Goal: Task Accomplishment & Management: Complete application form

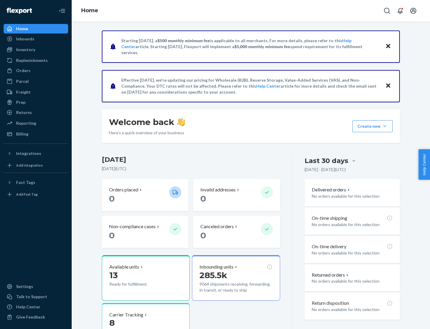
click at [385, 126] on button "Create new Create new inbound Create new order Create new product" at bounding box center [372, 126] width 40 height 12
click at [36, 39] on div "Inbounds" at bounding box center [35, 39] width 63 height 8
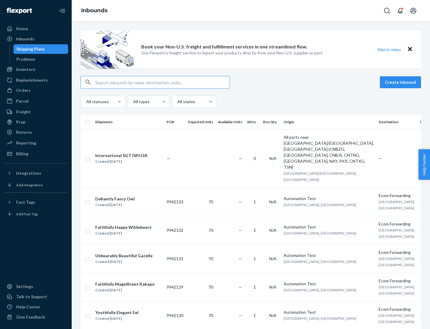
click at [401, 82] on button "Create inbound" at bounding box center [400, 82] width 41 height 12
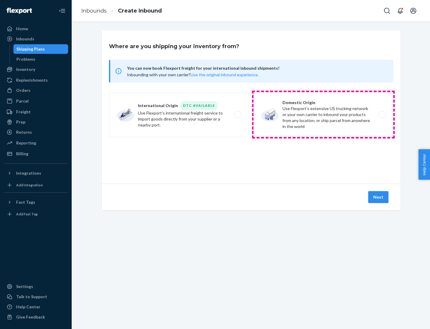
click at [323, 114] on label "Domestic Origin Use Flexport’s extensive US trucking network or your own carrie…" at bounding box center [324, 114] width 140 height 45
click at [382, 114] on input "Domestic Origin Use Flexport’s extensive US trucking network or your own carrie…" at bounding box center [384, 115] width 4 height 4
radio input "true"
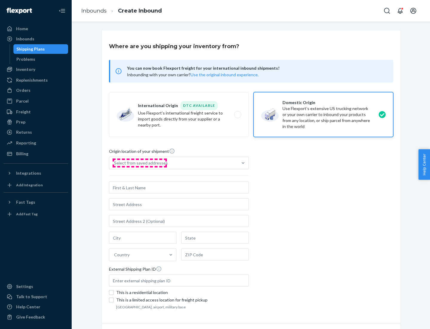
click at [139, 163] on div "Select from saved addresses" at bounding box center [141, 163] width 54 height 6
click at [115, 163] on input "Select from saved addresses" at bounding box center [114, 163] width 1 height 6
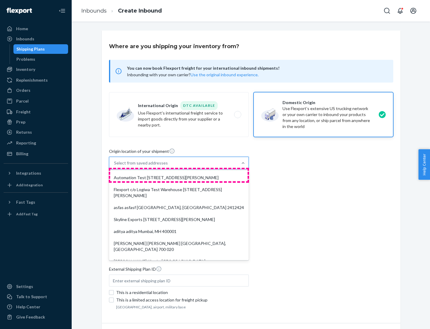
scroll to position [2, 0]
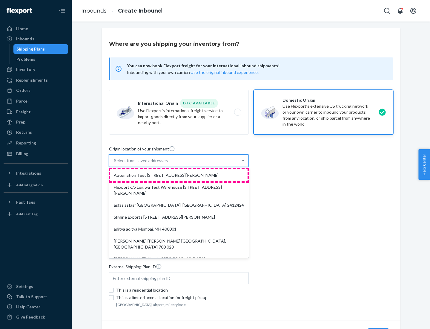
click at [179, 175] on div "Automation Test [STREET_ADDRESS][PERSON_NAME]" at bounding box center [178, 175] width 137 height 12
click at [115, 163] on input "option Automation Test [STREET_ADDRESS][PERSON_NAME]. 9 results available. Use …" at bounding box center [114, 160] width 1 height 6
type input "Automation Test"
type input "9th Floor"
type input "[GEOGRAPHIC_DATA]"
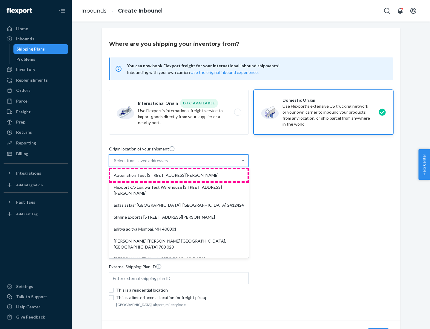
type input "CA"
type input "94104"
type input "[STREET_ADDRESS][PERSON_NAME]"
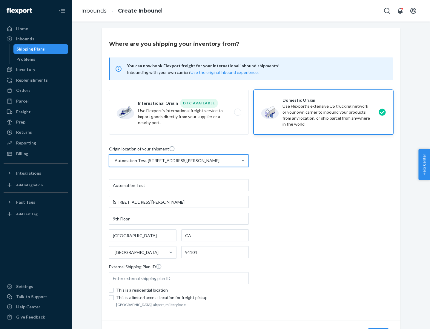
scroll to position [35, 0]
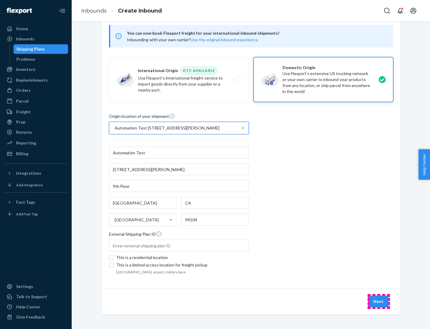
click at [379, 301] on button "Next" at bounding box center [378, 301] width 20 height 12
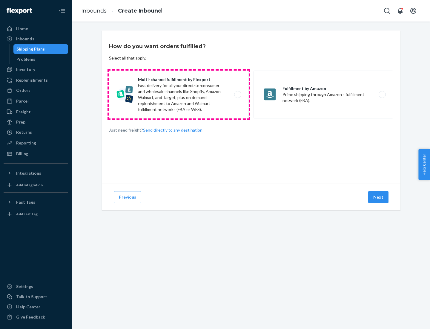
click at [179, 94] on label "Multi-channel fulfillment by Flexport Fast delivery for all your direct-to-cons…" at bounding box center [179, 94] width 140 height 48
click at [237, 94] on input "Multi-channel fulfillment by Flexport Fast delivery for all your direct-to-cons…" at bounding box center [239, 95] width 4 height 4
radio input "true"
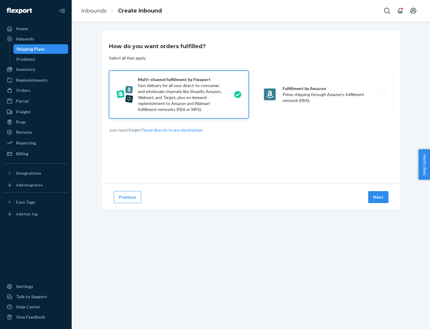
click at [379, 197] on button "Next" at bounding box center [378, 197] width 20 height 12
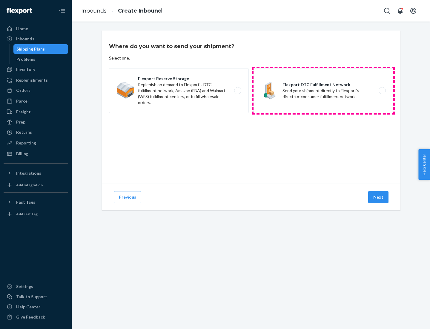
click at [323, 90] on label "Flexport DTC Fulfillment Network Send your shipment directly to Flexport's dire…" at bounding box center [324, 90] width 140 height 45
click at [382, 90] on input "Flexport DTC Fulfillment Network Send your shipment directly to Flexport's dire…" at bounding box center [384, 91] width 4 height 4
radio input "true"
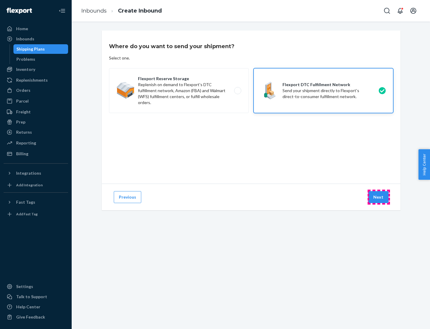
click at [379, 197] on button "Next" at bounding box center [378, 197] width 20 height 12
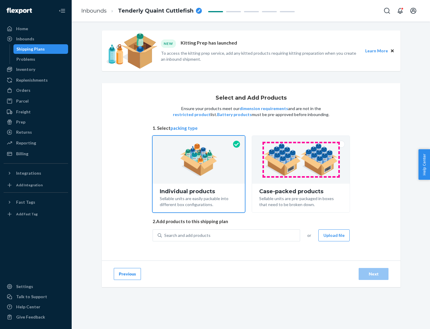
click at [301, 159] on img at bounding box center [301, 159] width 74 height 33
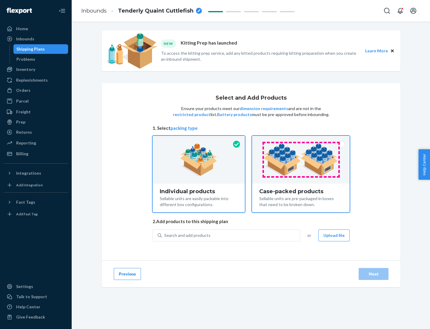
click at [301, 139] on input "Case-packed products Sellable units are pre-packaged in boxes that need to be b…" at bounding box center [301, 138] width 4 height 4
radio input "true"
radio input "false"
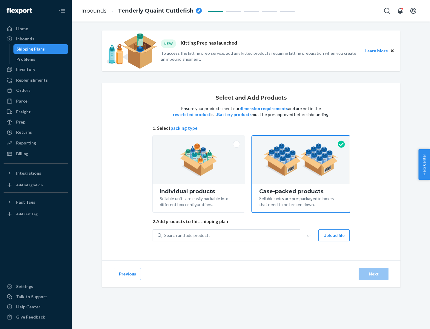
click at [231, 235] on div "Search and add products" at bounding box center [231, 235] width 138 height 11
click at [165, 235] on input "Search and add products" at bounding box center [164, 235] width 1 height 6
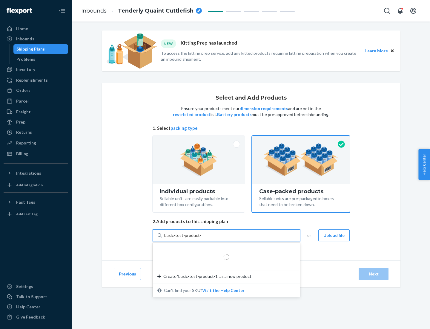
type input "basic-test-product-1"
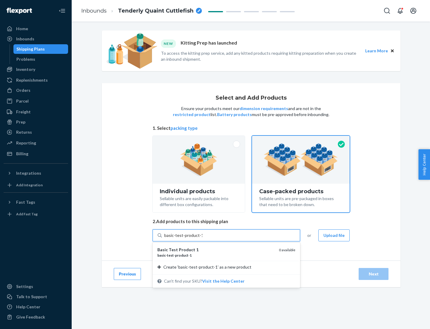
click at [216, 255] on div "basic - test - product - 1" at bounding box center [215, 254] width 117 height 5
click at [203, 238] on input "basic-test-product-1" at bounding box center [183, 235] width 38 height 6
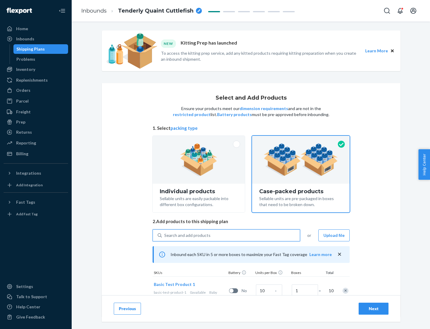
scroll to position [22, 0]
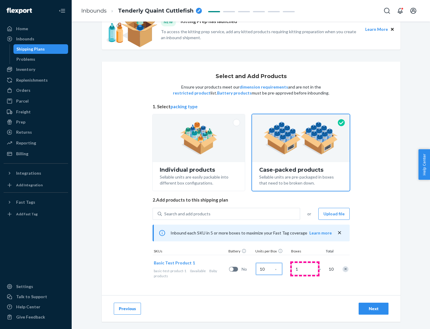
type input "10"
type input "7"
click at [374, 308] on div "Next" at bounding box center [374, 308] width 20 height 6
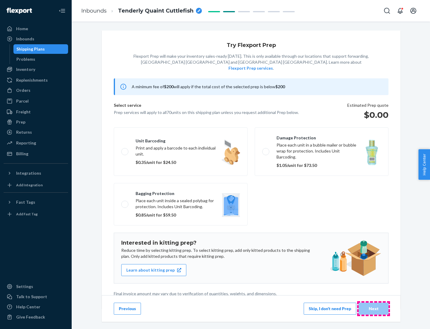
scroll to position [1, 0]
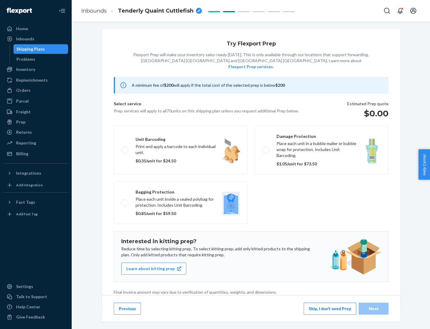
click at [181, 190] on label "Bagging protection Place each unit inside a sealed polybag for protection. Incl…" at bounding box center [181, 202] width 134 height 42
click at [125, 200] on input "Bagging protection Place each unit inside a sealed polybag for protection. Incl…" at bounding box center [123, 202] width 4 height 4
checkbox input "true"
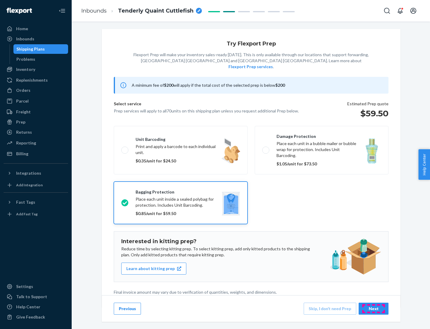
click at [374, 308] on div "Next" at bounding box center [374, 308] width 20 height 6
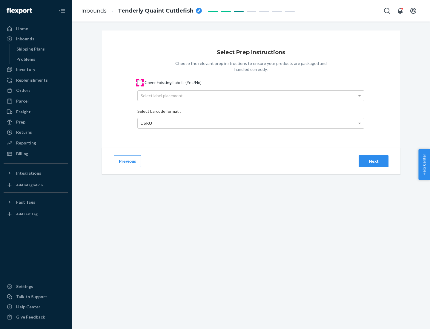
click at [140, 82] on input "Cover Existing Labels (Yes/No)" at bounding box center [139, 82] width 5 height 5
checkbox input "true"
click at [251, 95] on div "Select label placement" at bounding box center [251, 95] width 226 height 10
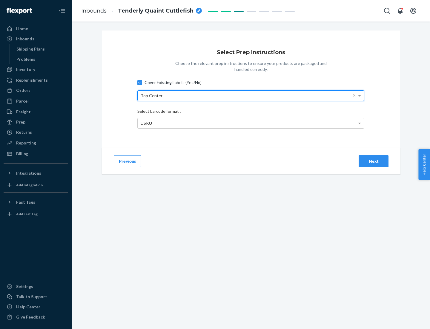
click at [251, 123] on div "DSKU" at bounding box center [251, 123] width 226 height 10
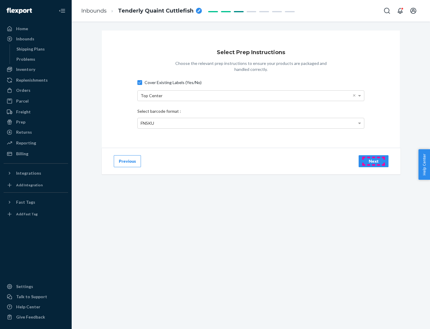
click at [374, 161] on div "Next" at bounding box center [374, 161] width 20 height 6
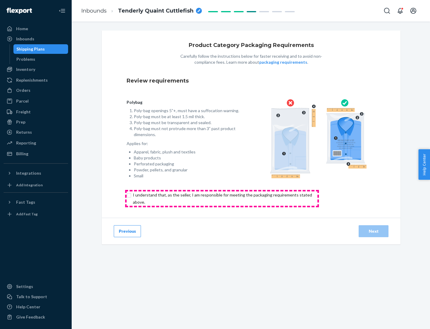
click at [222, 198] on input "checkbox" at bounding box center [226, 198] width 199 height 14
checkbox input "true"
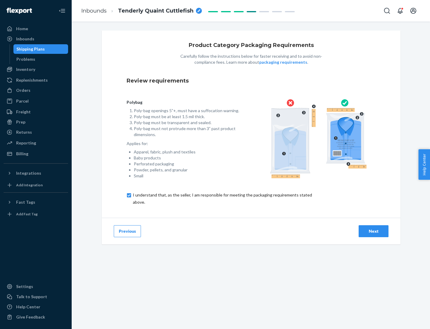
click at [374, 231] on div "Next" at bounding box center [374, 231] width 20 height 6
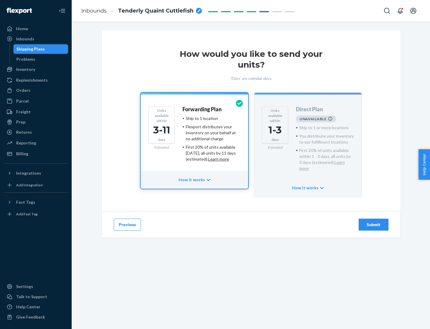
click at [203, 109] on h4 "Forwarding Plan" at bounding box center [201, 109] width 39 height 6
click at [374, 221] on div "Submit" at bounding box center [374, 224] width 20 height 6
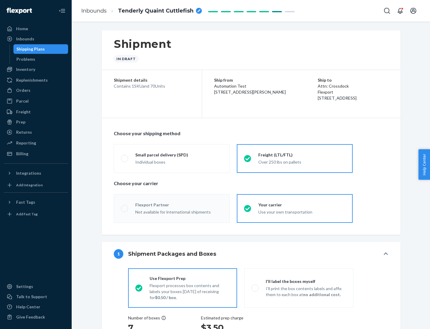
radio input "true"
radio input "false"
radio input "true"
radio input "false"
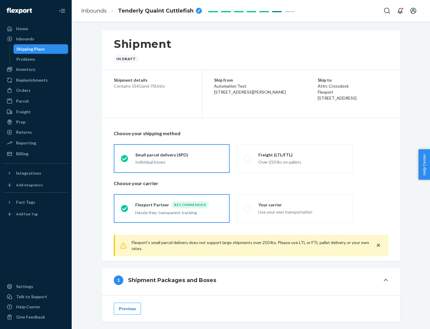
click at [295, 158] on div "Over 250 lbs on pallets" at bounding box center [301, 161] width 87 height 7
click at [248, 158] on input "Freight (LTL/FTL) Over 250 lbs on pallets" at bounding box center [246, 158] width 4 height 4
radio input "true"
radio input "false"
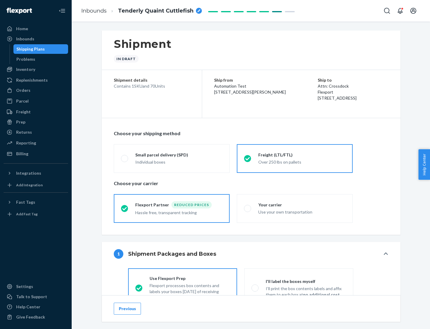
scroll to position [33, 0]
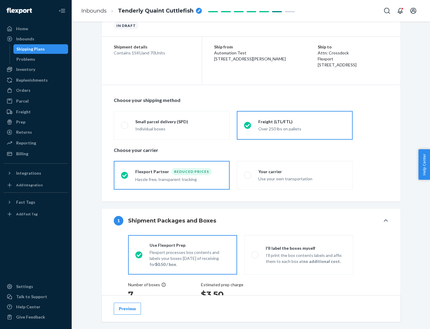
click at [295, 175] on div "Use your own transportation" at bounding box center [301, 177] width 87 height 7
click at [248, 175] on input "Your carrier Use your own transportation" at bounding box center [246, 175] width 4 height 4
radio input "true"
radio input "false"
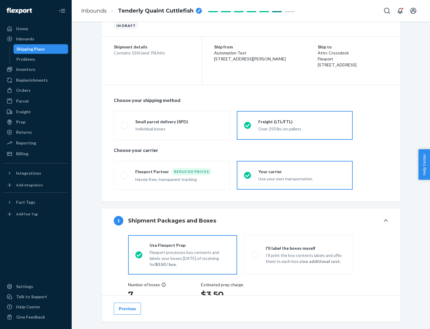
scroll to position [113, 0]
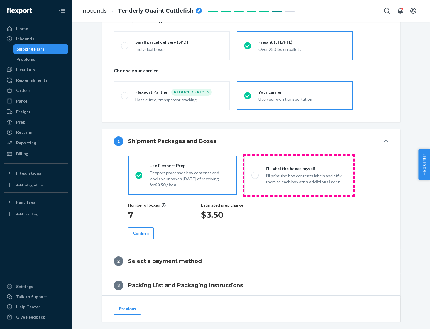
click at [299, 175] on p "I’ll print the box contents labels and affix them to each box at no additional …" at bounding box center [306, 179] width 80 height 12
click at [255, 175] on input "I'll label the boxes myself I’ll print the box contents labels and affix them t…" at bounding box center [253, 175] width 4 height 4
radio input "true"
radio input "false"
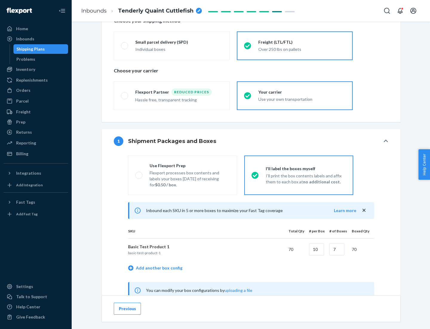
scroll to position [187, 0]
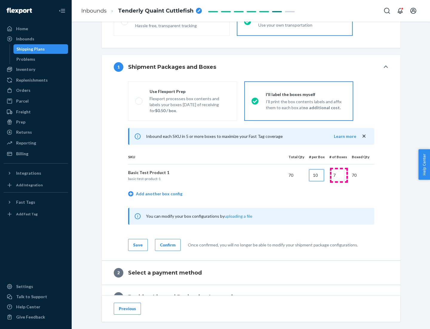
type input "10"
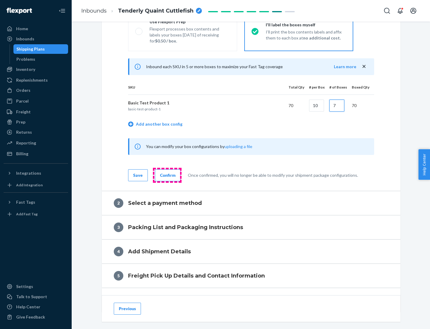
type input "7"
click at [167, 175] on div "Confirm" at bounding box center [168, 175] width 16 height 6
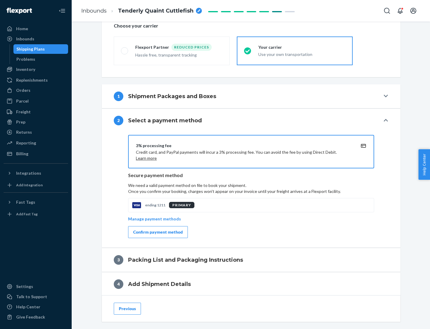
scroll to position [214, 0]
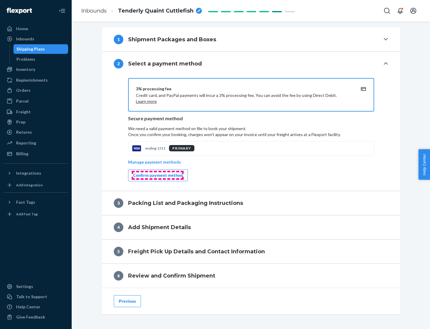
click at [157, 175] on div "Confirm payment method" at bounding box center [158, 175] width 50 height 6
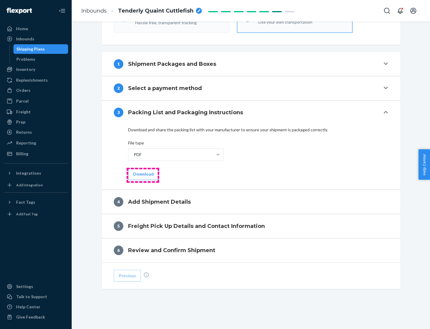
scroll to position [188, 0]
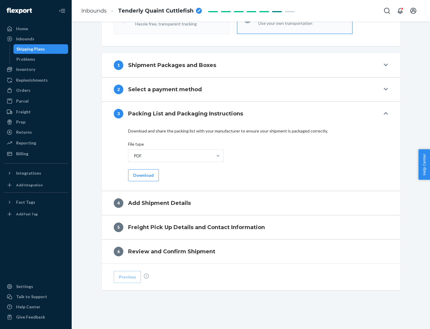
click at [143, 175] on button "Download" at bounding box center [143, 175] width 31 height 12
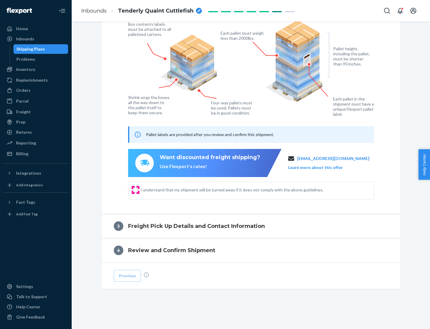
click at [136, 189] on input "I understand that my shipment will be turned away if it does not comply with th…" at bounding box center [135, 189] width 5 height 5
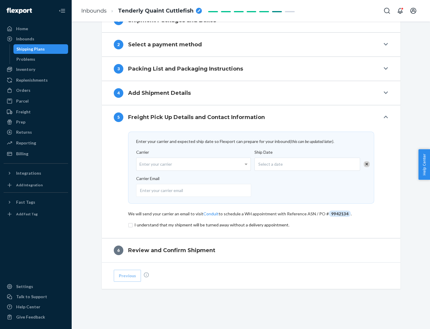
scroll to position [233, 0]
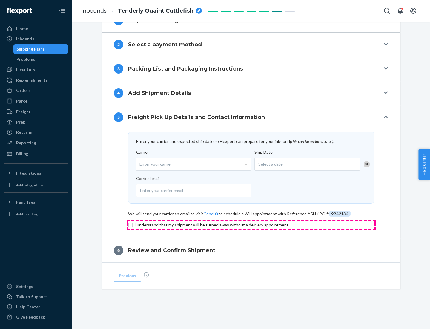
click at [251, 224] on input "checkbox" at bounding box center [251, 224] width 246 height 7
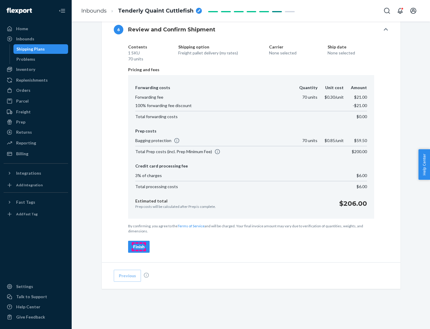
click at [139, 246] on div "Finish" at bounding box center [138, 246] width 11 height 6
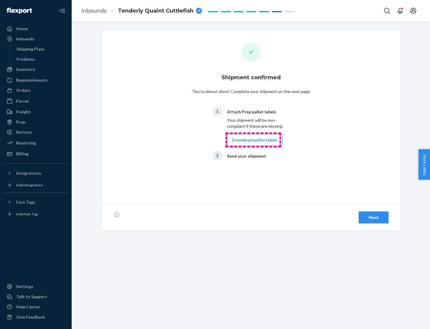
click at [253, 140] on button "Download pallet labels" at bounding box center [255, 140] width 56 height 12
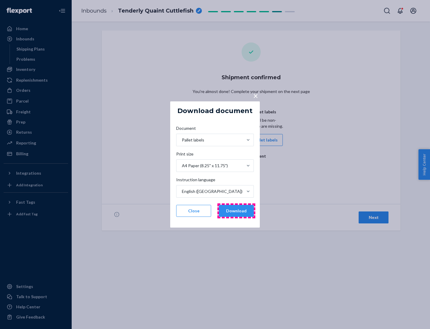
click at [236, 211] on button "Download" at bounding box center [236, 211] width 35 height 12
click at [255, 95] on span "×" at bounding box center [255, 95] width 5 height 10
